Goal: Information Seeking & Learning: Learn about a topic

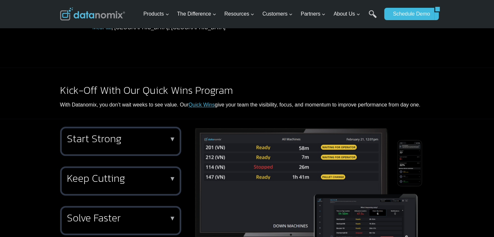
scroll to position [813, 0]
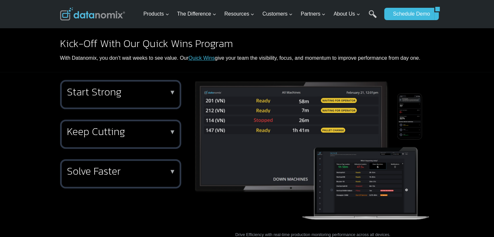
click at [173, 90] on p "▼" at bounding box center [172, 92] width 7 height 5
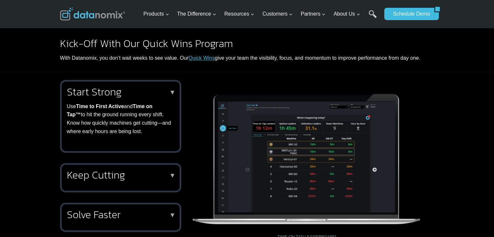
click at [99, 174] on div "Keep Cutting ▼ Stay in cycle with the Stopped Machines Hot List , a live TV vie…" at bounding box center [120, 177] width 121 height 29
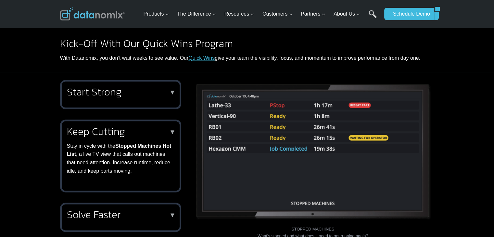
click at [109, 210] on h2 "Solve Faster" at bounding box center [119, 215] width 105 height 10
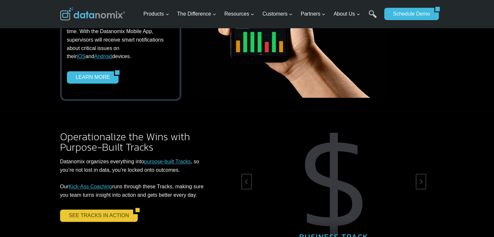
scroll to position [1040, 0]
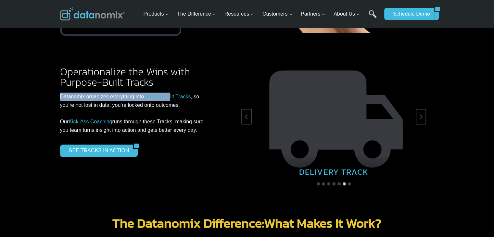
drag, startPoint x: 59, startPoint y: 87, endPoint x: 185, endPoint y: 87, distance: 125.8
click at [185, 87] on div "Operationalize the Wins with Purpose-Built Tracks Datanomix organizes everythin…" at bounding box center [247, 123] width 390 height 155
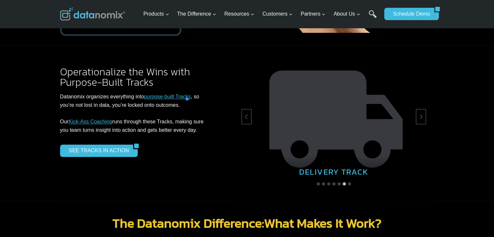
click at [199, 93] on p "Datanomix organizes everything into purpose-built Tracks , so you’re not lost i…" at bounding box center [137, 114] width 155 height 42
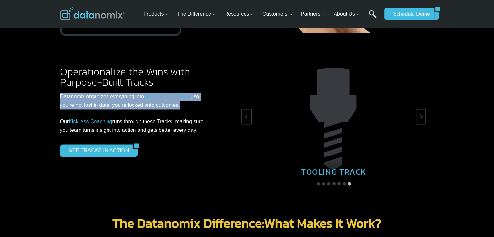
drag, startPoint x: 187, startPoint y: 94, endPoint x: 58, endPoint y: 86, distance: 129.3
click at [58, 86] on div "Operationalize the Wins with Purpose-Built Tracks Datanomix organizes everythin…" at bounding box center [247, 123] width 390 height 155
click at [112, 97] on div at bounding box center [88, 97] width 62 height 13
click at [113, 99] on div at bounding box center [88, 97] width 62 height 13
click at [114, 102] on div at bounding box center [88, 97] width 62 height 13
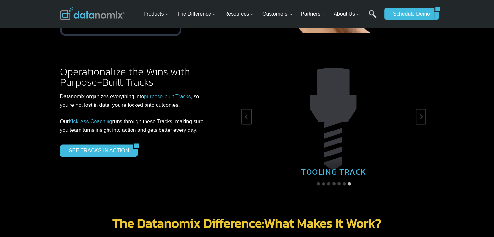
click at [137, 106] on p "Datanomix organizes everything into purpose-built Tracks , so you’re not lost i…" at bounding box center [137, 114] width 155 height 42
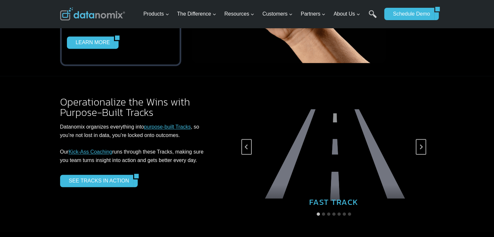
scroll to position [1008, 0]
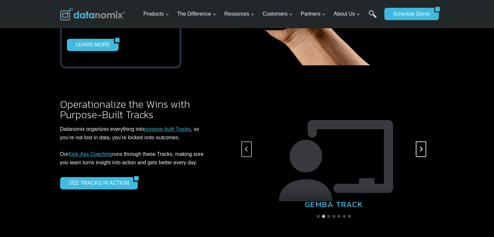
click at [421, 147] on icon "Next slide" at bounding box center [421, 149] width 5 height 5
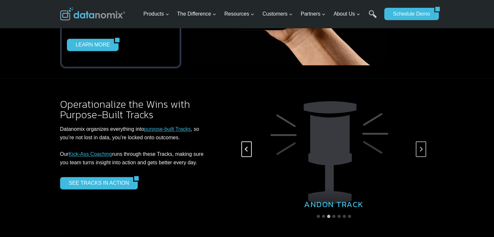
click at [245, 147] on icon "Previous slide" at bounding box center [246, 149] width 5 height 5
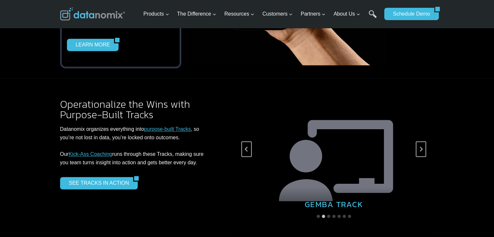
click at [319, 172] on img "2 of 7" at bounding box center [334, 149] width 185 height 124
click at [323, 150] on img "2 of 7" at bounding box center [334, 149] width 185 height 124
click at [338, 137] on img "2 of 7" at bounding box center [334, 149] width 185 height 124
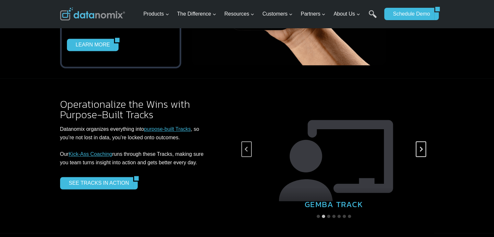
click at [421, 147] on icon "Next slide" at bounding box center [421, 149] width 5 height 5
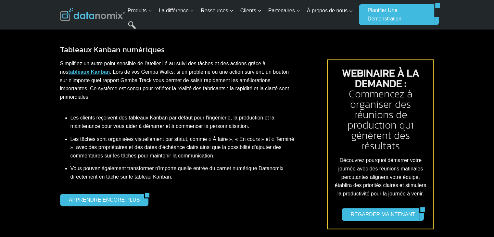
scroll to position [423, 0]
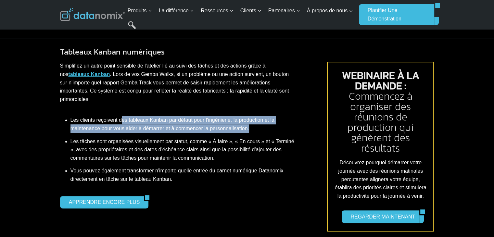
drag, startPoint x: 122, startPoint y: 107, endPoint x: 256, endPoint y: 115, distance: 134.2
click at [256, 115] on li "Les clients reçoivent des tableaux Kanban par défaut pour l'ingénierie, la prod…" at bounding box center [184, 124] width 226 height 21
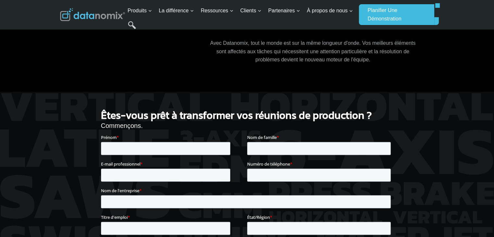
scroll to position [748, 0]
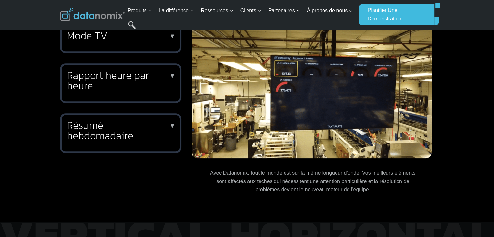
click at [259, 63] on img at bounding box center [312, 91] width 240 height 135
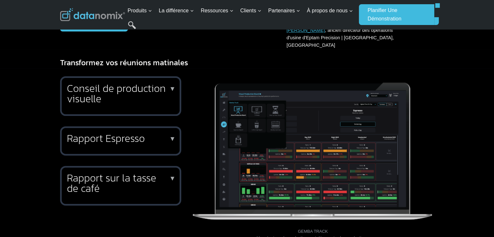
scroll to position [195, 0]
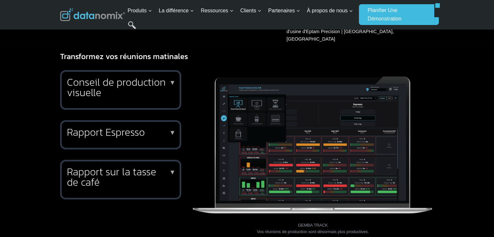
click at [169, 77] on h2 "Conseil de production visuelle" at bounding box center [119, 87] width 105 height 21
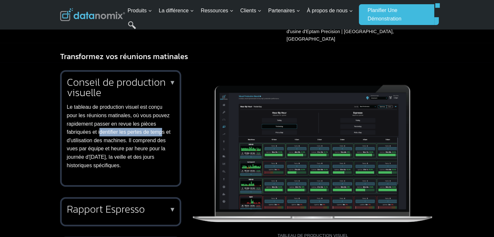
drag, startPoint x: 100, startPoint y: 123, endPoint x: 161, endPoint y: 123, distance: 60.8
click at [161, 123] on font "Le tableau de production visuel est conçu pour les réunions matinales, où vous …" at bounding box center [119, 136] width 104 height 64
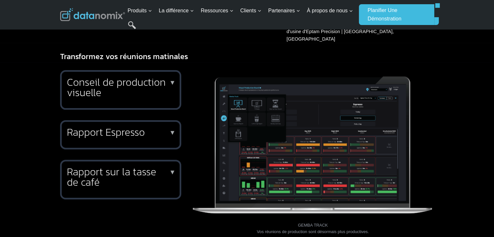
click at [155, 86] on h2 "Conseil de production visuelle" at bounding box center [119, 87] width 105 height 21
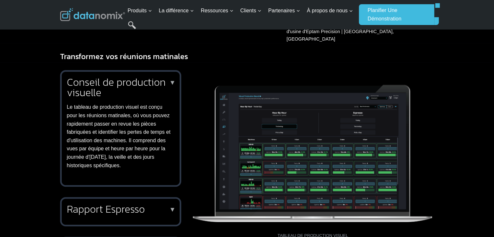
click at [172, 79] on font "▼" at bounding box center [172, 82] width 7 height 7
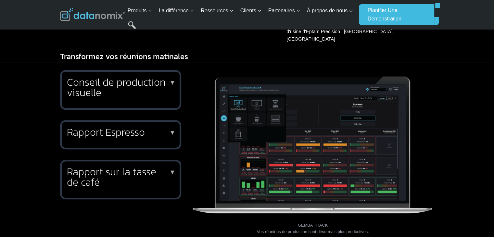
click at [164, 127] on h2 "Rapport Espresso" at bounding box center [119, 132] width 105 height 10
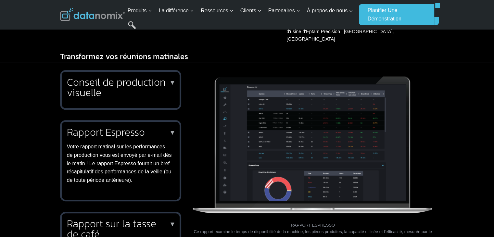
click at [161, 81] on font "Conseil de production visuelle" at bounding box center [116, 87] width 99 height 26
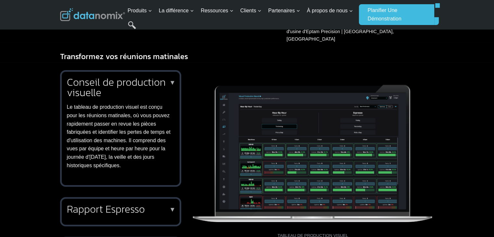
click at [247, 147] on img at bounding box center [313, 150] width 243 height 160
click at [290, 151] on img at bounding box center [313, 150] width 243 height 160
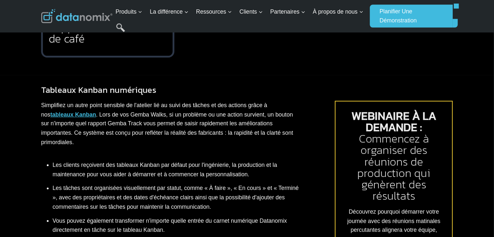
scroll to position [420, 0]
